Goal: Task Accomplishment & Management: Manage account settings

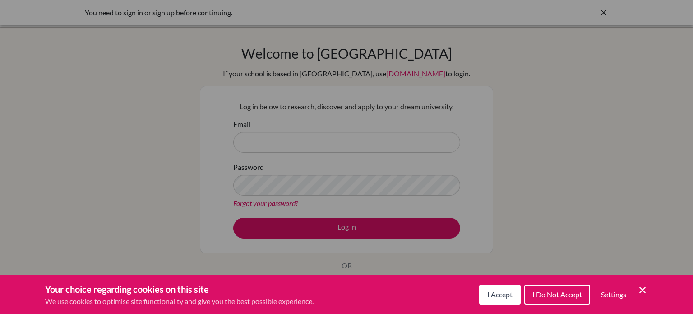
click at [644, 291] on icon "Save and close" at bounding box center [642, 289] width 6 height 6
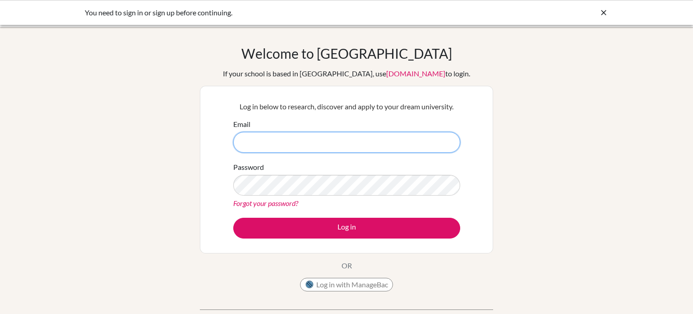
click at [346, 139] on input "Email" at bounding box center [346, 142] width 227 height 21
type input "mohamed.belal@summitschool.ae"
click at [233, 217] on button "Log in" at bounding box center [346, 227] width 227 height 21
click at [249, 205] on link "Forgot your password?" at bounding box center [265, 203] width 65 height 9
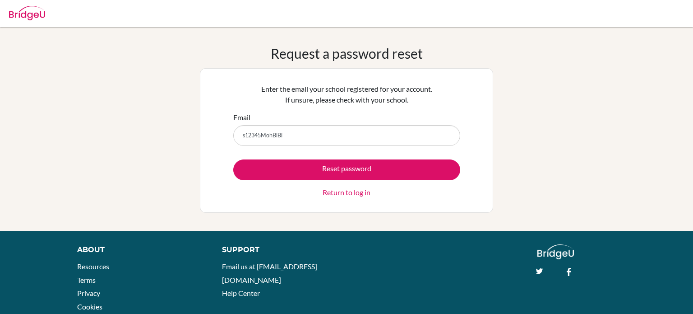
type input "s12345MohBiBi"
click at [233, 159] on button "Reset password" at bounding box center [346, 169] width 227 height 21
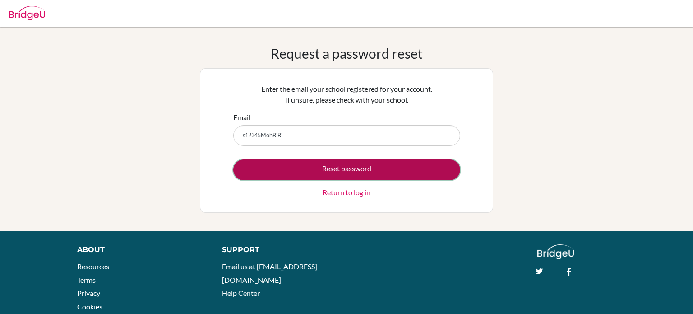
click at [266, 177] on button "Reset password" at bounding box center [346, 169] width 227 height 21
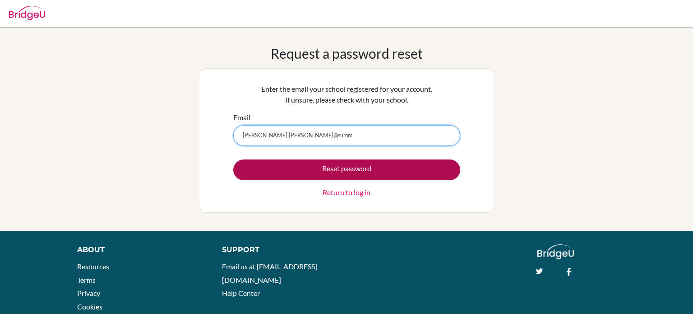
type input "mohamed.belal@summitschool.ae"
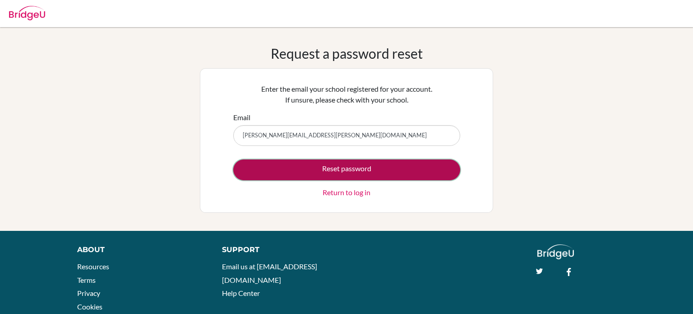
click at [323, 166] on button "Reset password" at bounding box center [346, 169] width 227 height 21
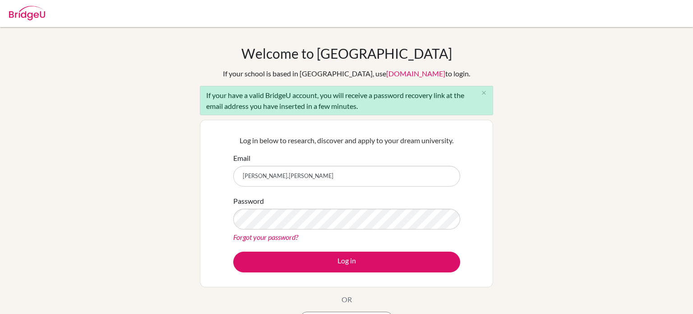
type input "[PERSON_NAME].[PERSON_NAME]"
click at [288, 236] on link "Forgot your password?" at bounding box center [265, 236] width 65 height 9
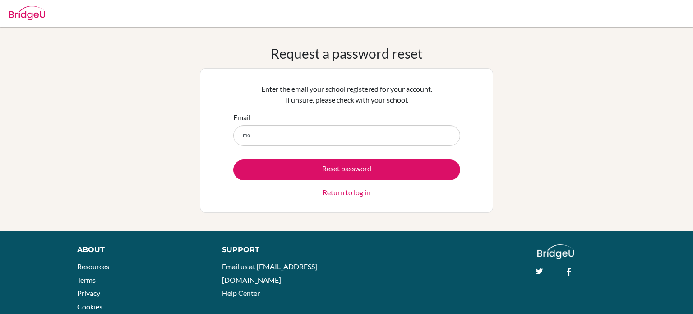
type input "mohamed.belal@summitschool.ae"
click at [233, 159] on button "Reset password" at bounding box center [346, 169] width 227 height 21
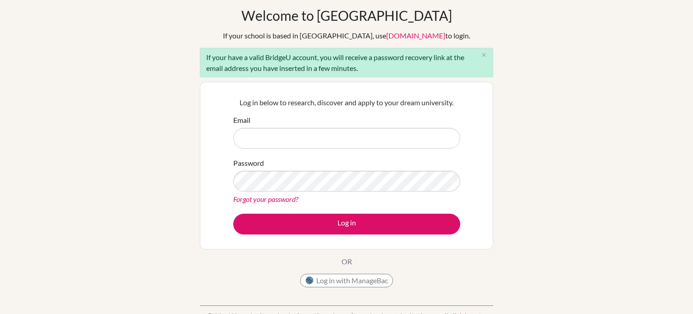
scroll to position [37, 0]
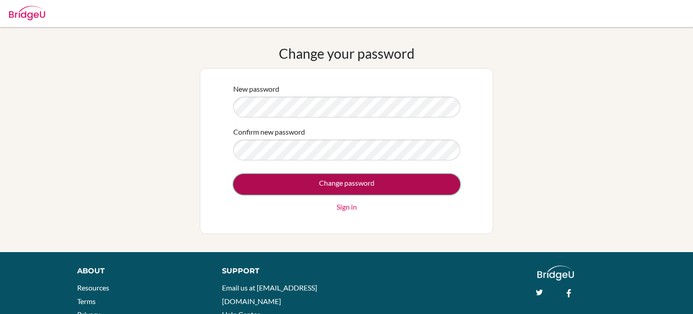
click at [394, 179] on input "Change password" at bounding box center [346, 184] width 227 height 21
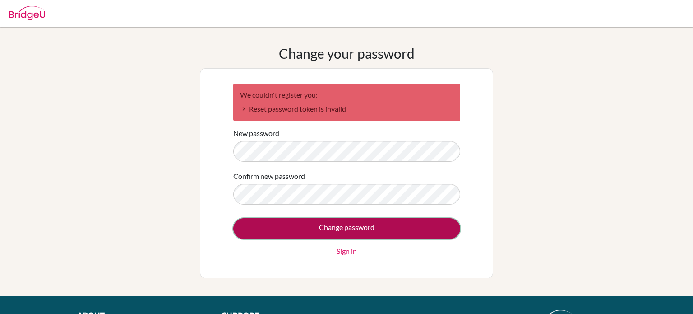
click at [338, 232] on input "Change password" at bounding box center [346, 228] width 227 height 21
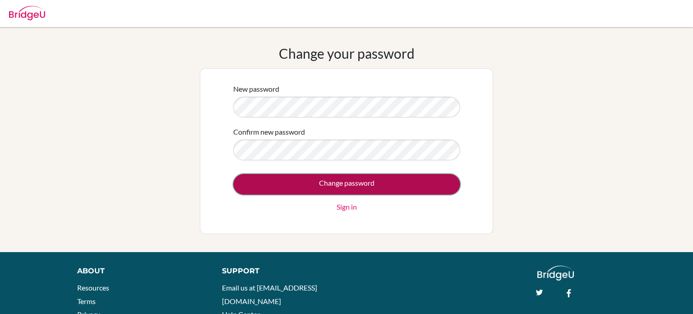
click at [319, 185] on input "Change password" at bounding box center [346, 184] width 227 height 21
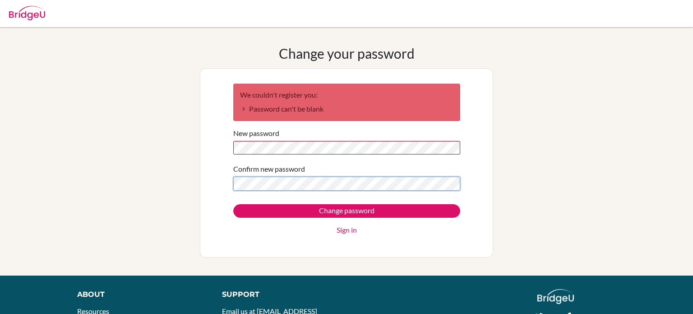
click at [233, 204] on input "Change password" at bounding box center [346, 211] width 227 height 14
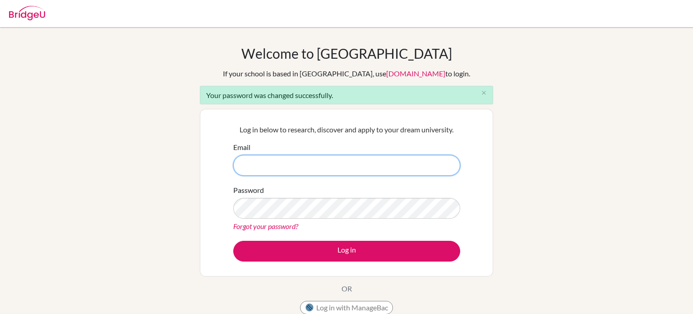
type input "[PERSON_NAME][EMAIL_ADDRESS][PERSON_NAME][DOMAIN_NAME]"
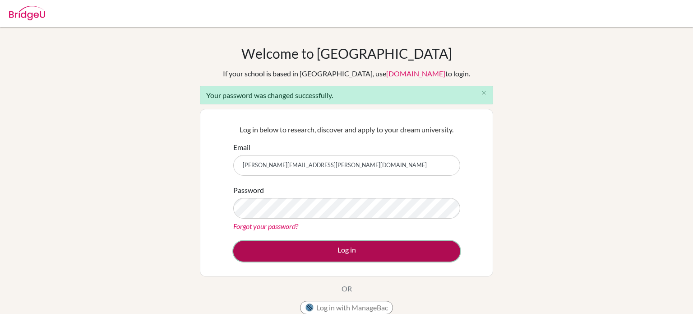
click at [408, 256] on button "Log in" at bounding box center [346, 250] width 227 height 21
click at [411, 249] on button "Log in" at bounding box center [346, 250] width 227 height 21
click at [336, 257] on button "Log in" at bounding box center [346, 250] width 227 height 21
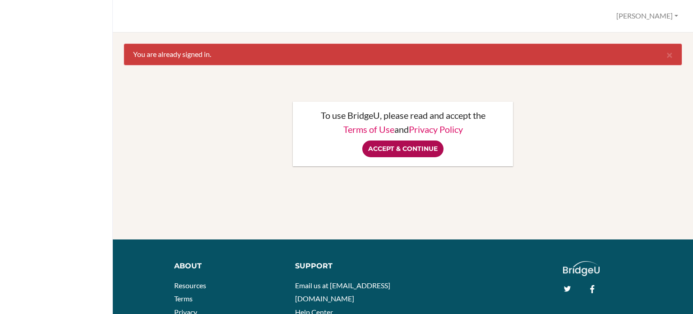
click at [414, 152] on input "Accept & Continue" at bounding box center [402, 148] width 81 height 17
